Goal: Task Accomplishment & Management: Complete application form

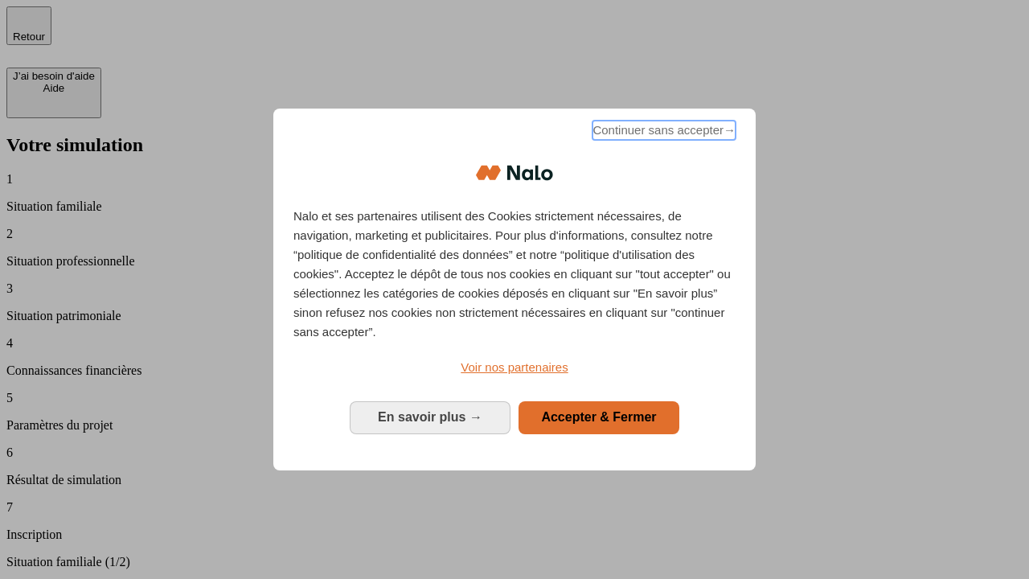
click at [663, 133] on span "Continuer sans accepter →" at bounding box center [664, 130] width 143 height 19
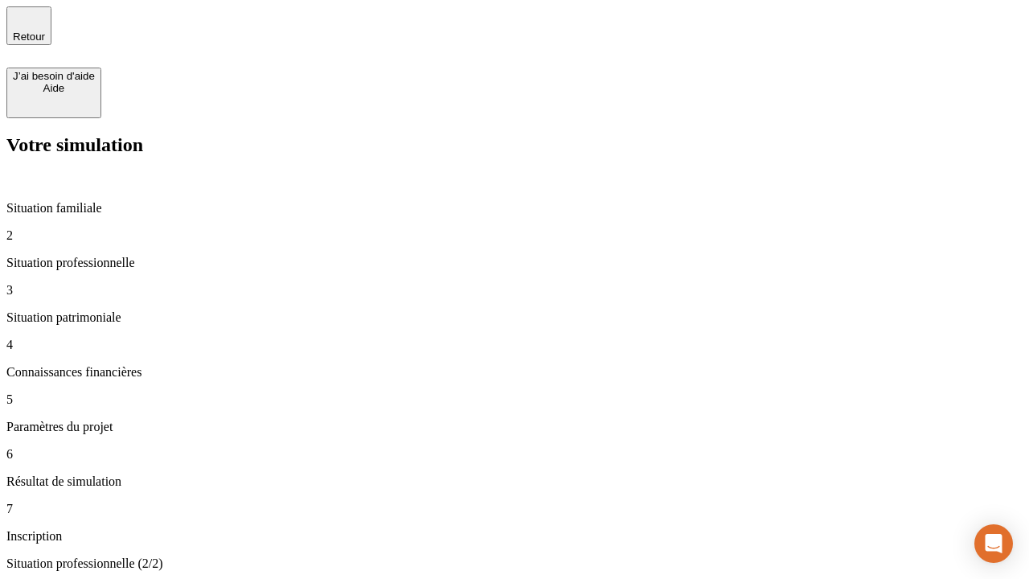
type input "70 000"
type input "1 000"
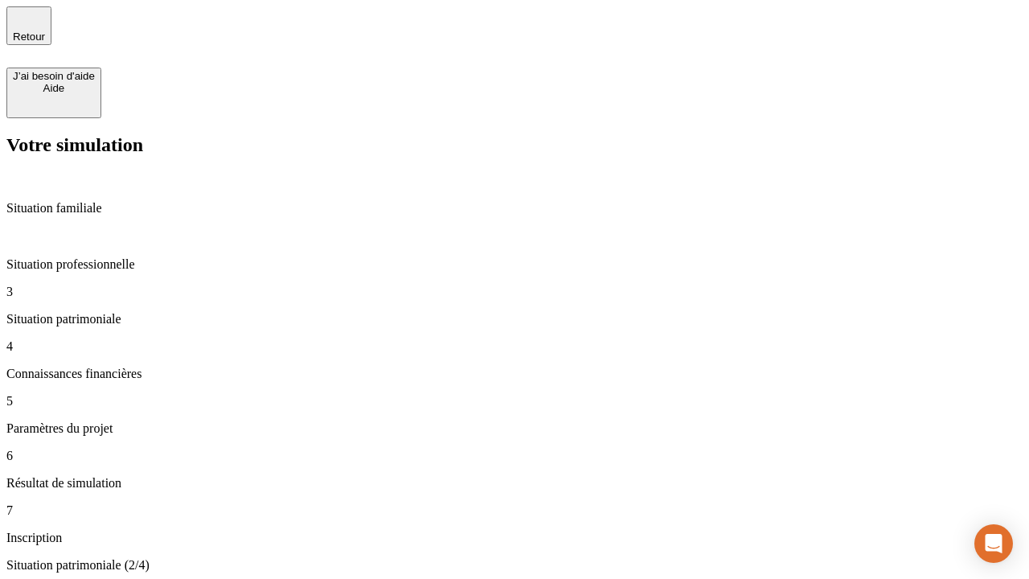
type input "800"
type input "6"
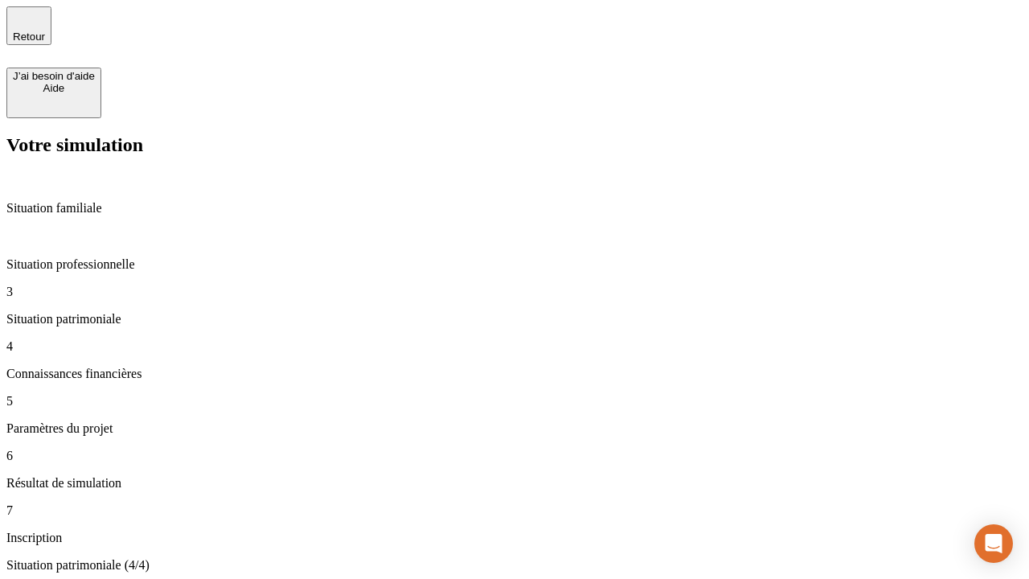
type input "400"
type input "3"
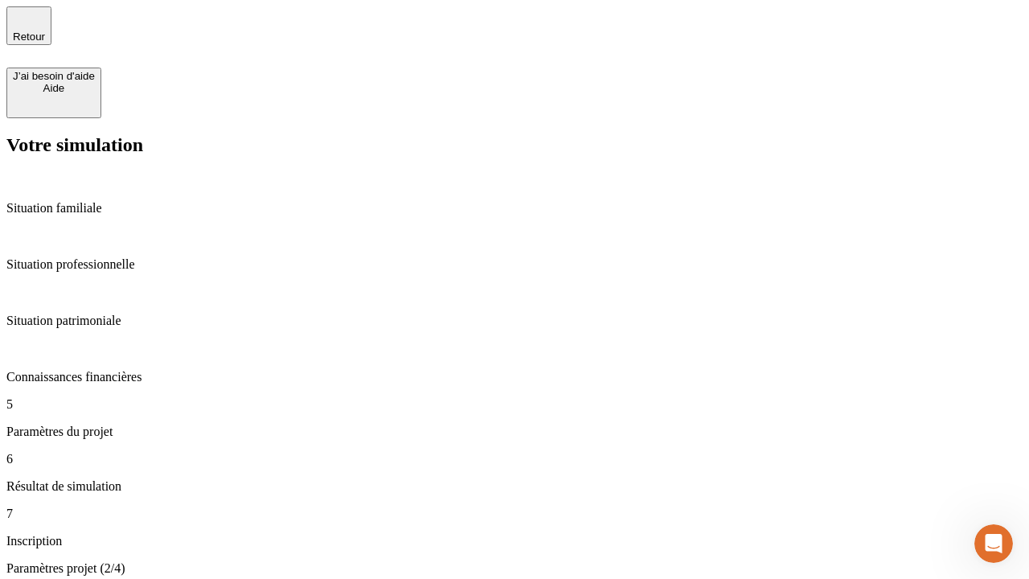
type input "35"
type input "500"
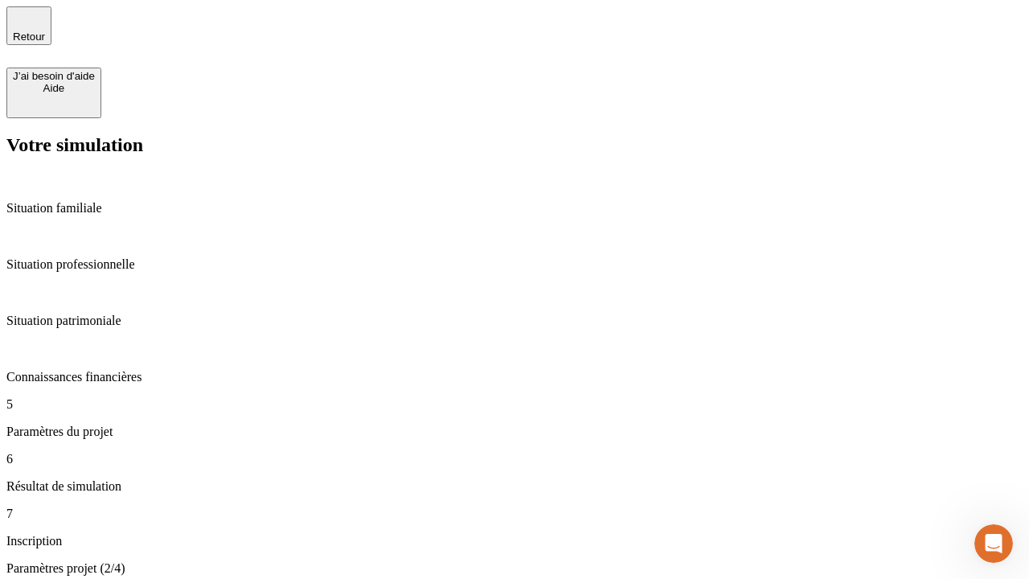
type input "640"
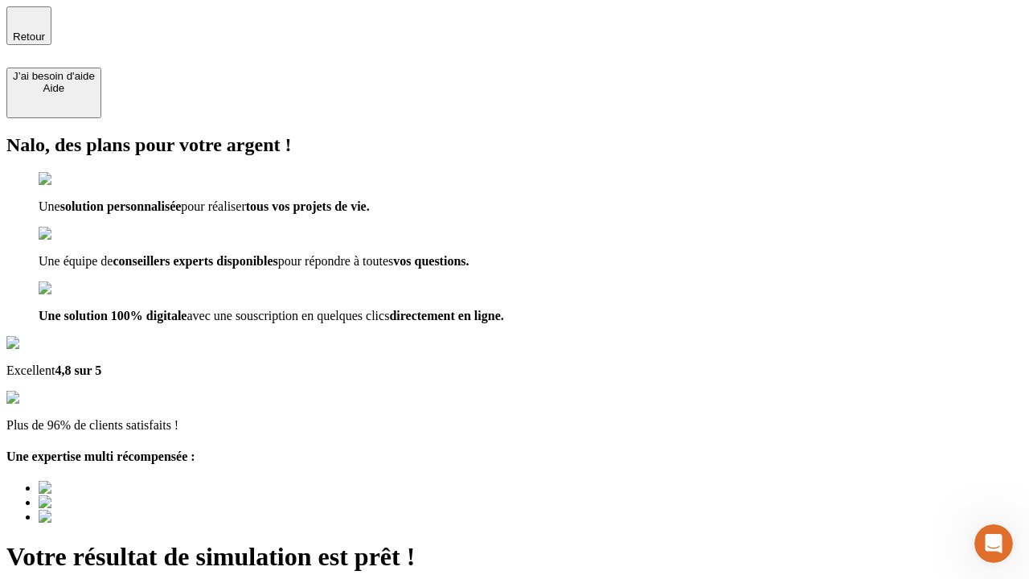
type input "[EMAIL_ADDRESS][DOMAIN_NAME]"
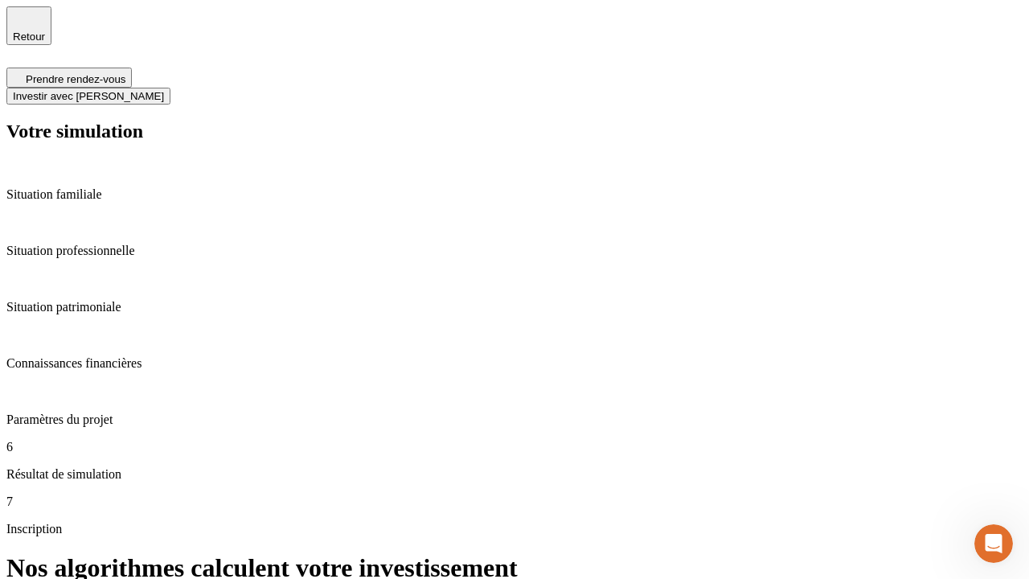
scroll to position [6, 0]
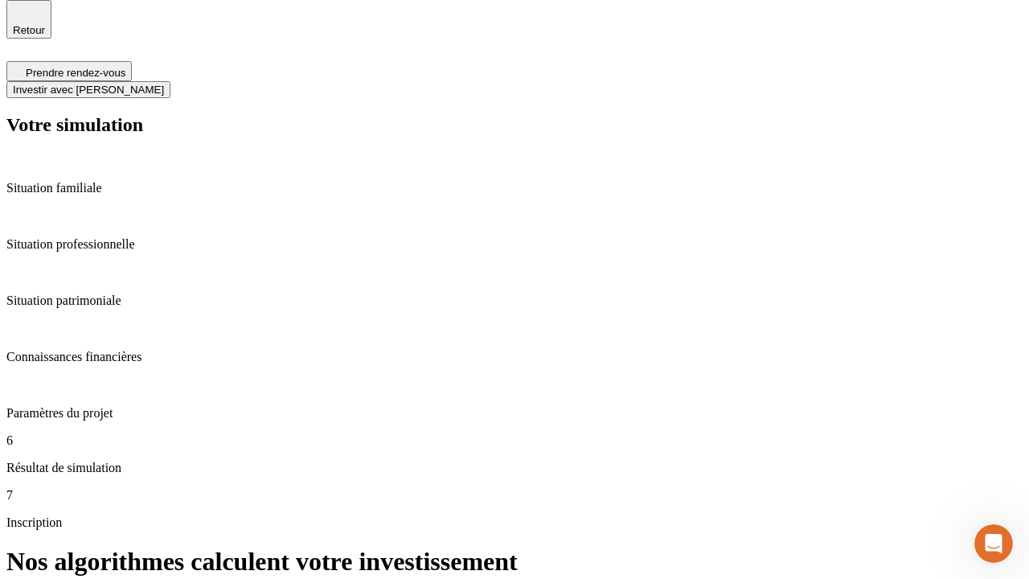
click at [164, 84] on span "Investir avec [PERSON_NAME]" at bounding box center [88, 90] width 151 height 12
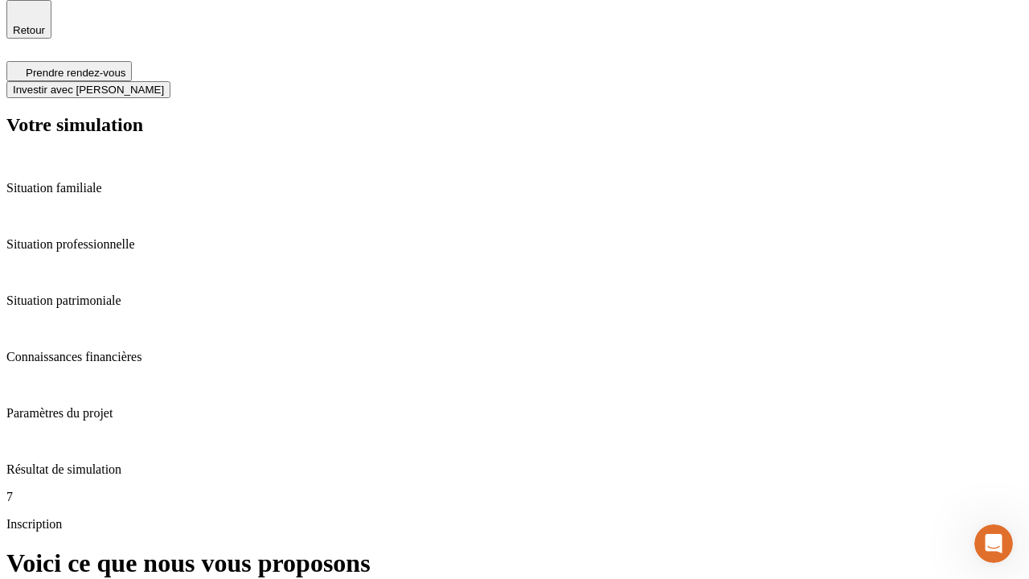
scroll to position [0, 0]
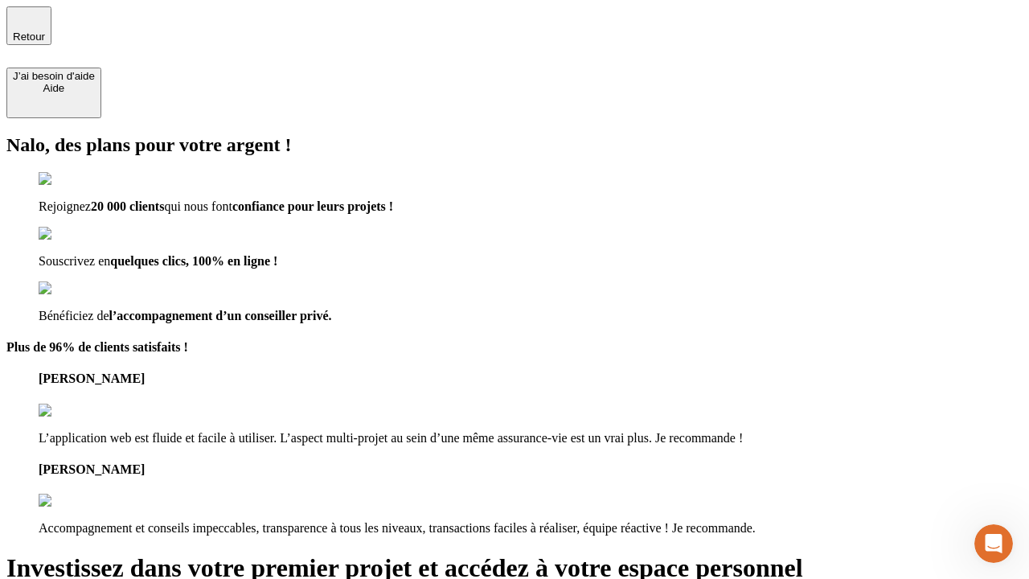
type input "[PERSON_NAME][EMAIL_ADDRESS][DOMAIN_NAME]"
